Goal: Information Seeking & Learning: Understand process/instructions

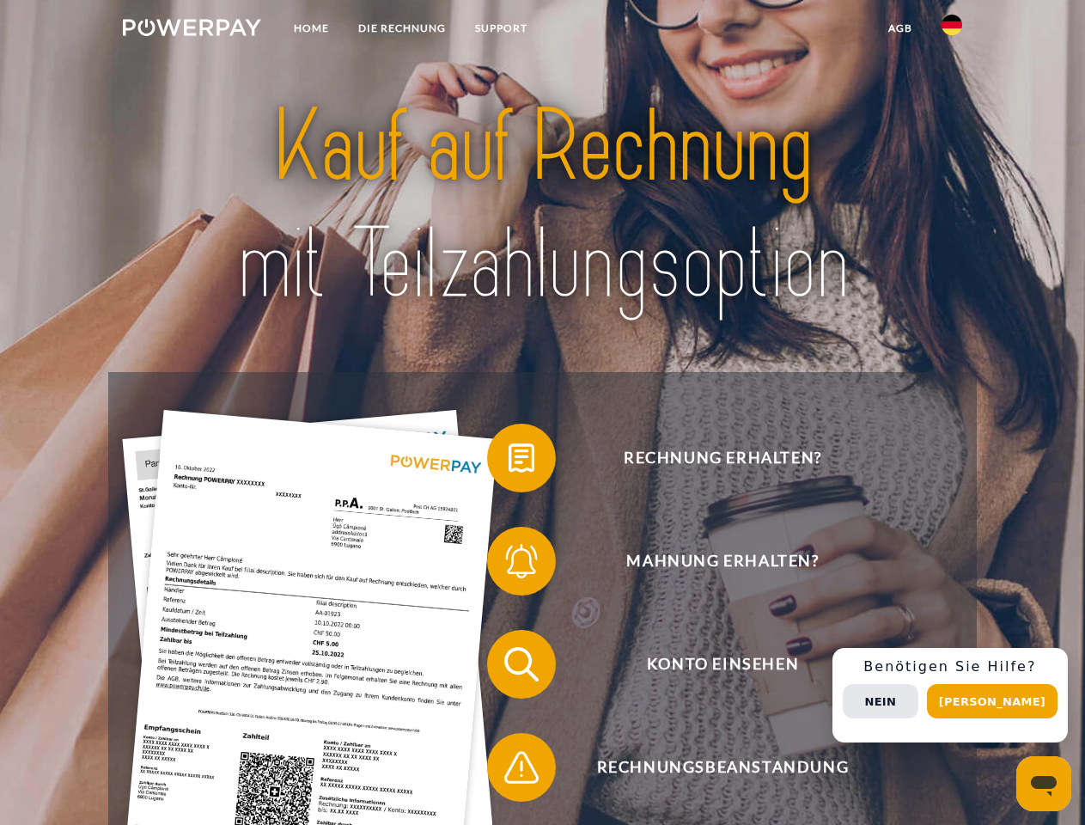
click at [192, 30] on img at bounding box center [192, 27] width 138 height 17
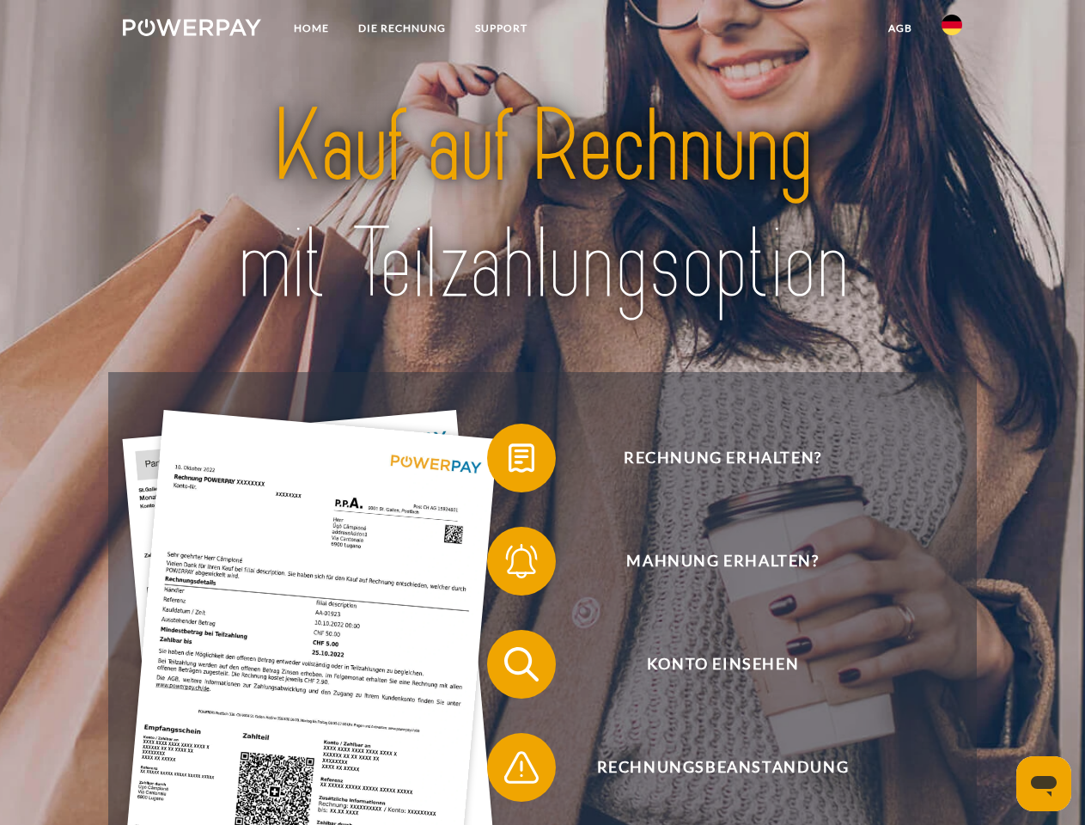
click at [952, 30] on img at bounding box center [951, 25] width 21 height 21
click at [899, 28] on link "agb" at bounding box center [900, 28] width 53 height 31
click at [509, 461] on span at bounding box center [496, 458] width 86 height 86
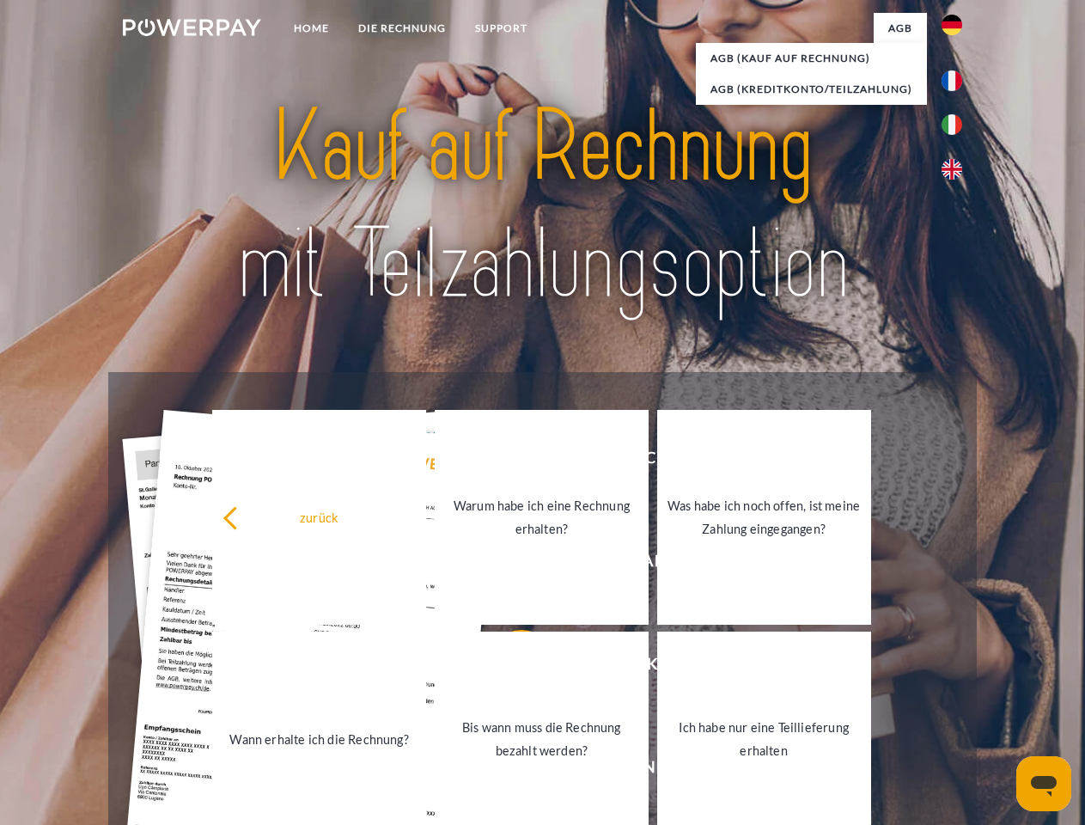
click at [509, 667] on link "Bis wann muss die Rechnung bezahlt werden?" at bounding box center [542, 738] width 214 height 215
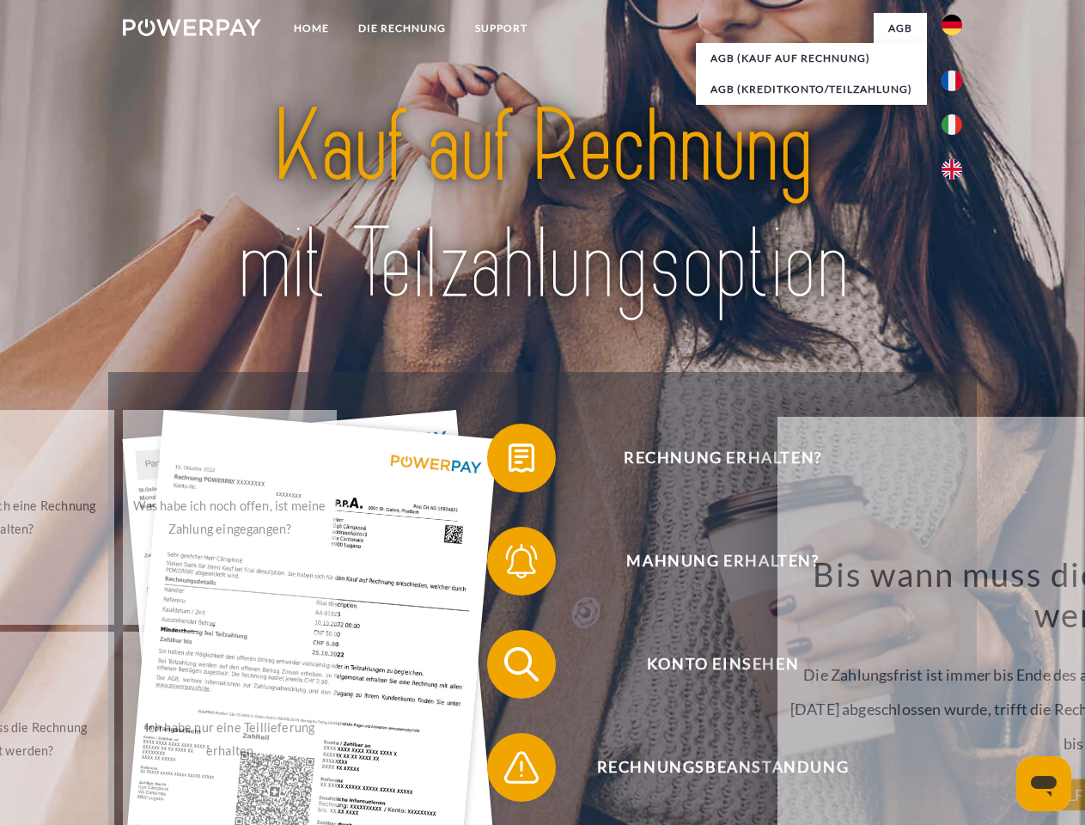
click at [509, 771] on span at bounding box center [496, 767] width 86 height 86
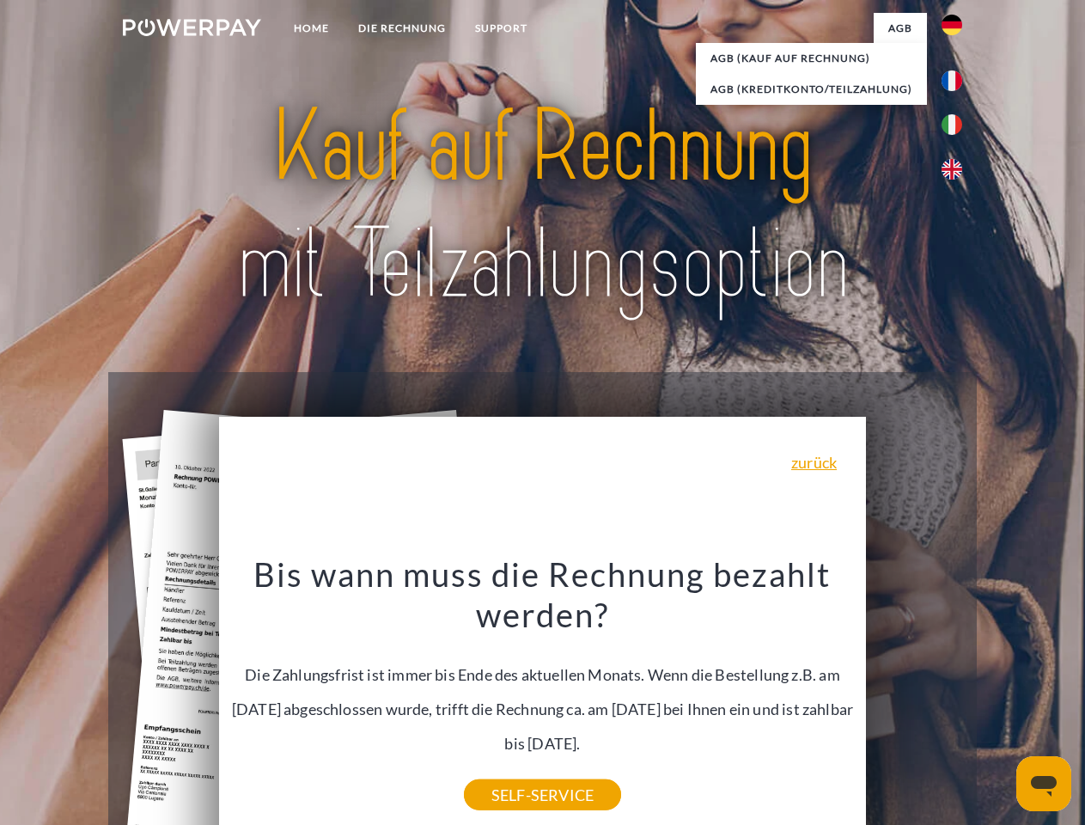
click at [956, 695] on div "Rechnung erhalten? Mahnung erhalten? Konto einsehen" at bounding box center [542, 715] width 868 height 687
click at [914, 698] on span "Konto einsehen" at bounding box center [722, 664] width 421 height 69
click at [998, 701] on header "Home DIE RECHNUNG SUPPORT" at bounding box center [542, 593] width 1085 height 1186
